Goal: Information Seeking & Learning: Learn about a topic

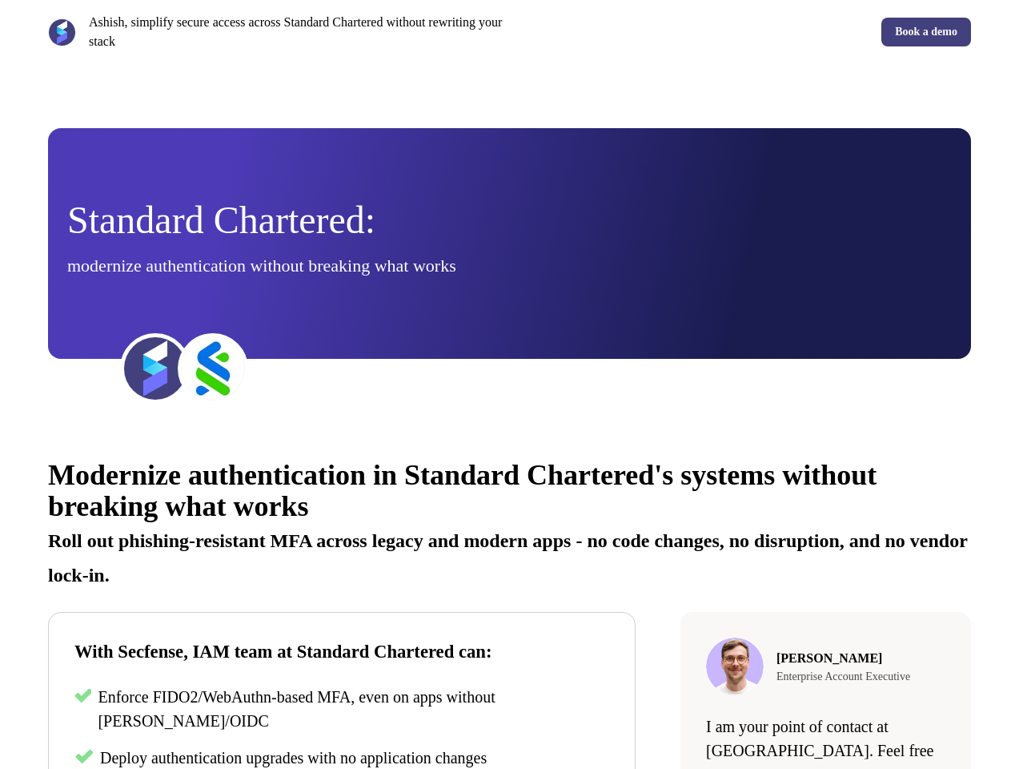
click at [509, 32] on div "Ashish, simplify secure access across Standard Chartered without rewriting your…" at bounding box center [509, 32] width 1019 height 64
click at [275, 32] on p "Ashish, simplify secure access across Standard Chartered without rewriting your…" at bounding box center [296, 32] width 415 height 38
click at [744, 32] on div "Book a demo" at bounding box center [744, 32] width 456 height 29
click at [509, 243] on div "Standard Chartered: modernize authentication without breaking what works" at bounding box center [509, 244] width 885 height 84
click at [155, 368] on img at bounding box center [155, 368] width 64 height 64
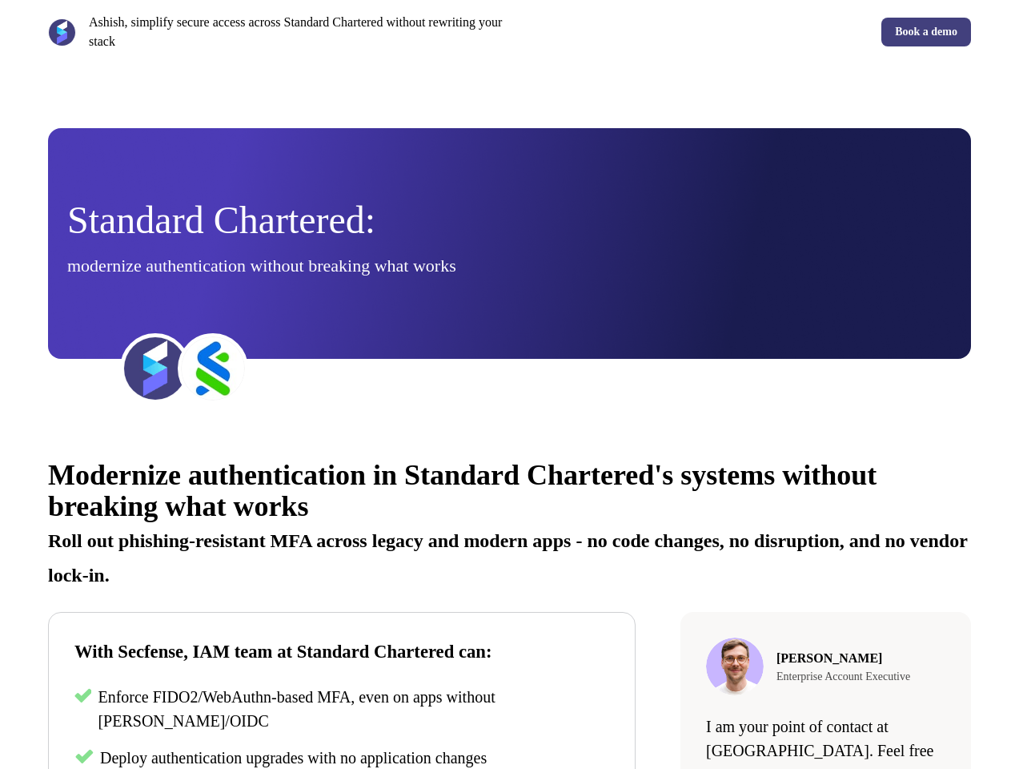
click at [213, 368] on img at bounding box center [213, 368] width 64 height 64
click at [509, 602] on div "Modernize authentication in Standard Chartered's systems without breaking what …" at bounding box center [509, 724] width 1019 height 576
click at [509, 521] on p "Roll out phishing-resistant MFA across legacy and modern apps - no code changes…" at bounding box center [509, 551] width 923 height 69
click at [342, 710] on p "Enforce FIDO2/WebAuthn-based MFA, even on apps without [PERSON_NAME]/OIDC" at bounding box center [354, 709] width 512 height 48
click at [342, 757] on span "Deploy authentication upgrades with no application changes" at bounding box center [293, 758] width 387 height 18
